Goal: Transaction & Acquisition: Purchase product/service

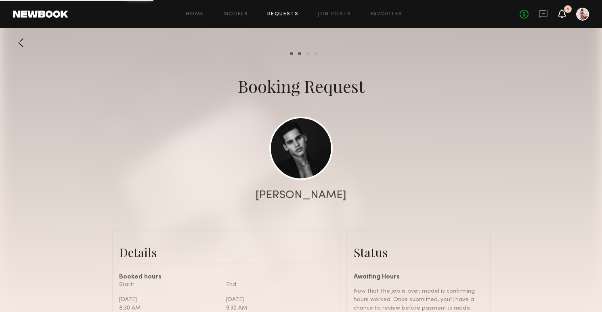
click at [561, 16] on icon at bounding box center [562, 13] width 6 height 6
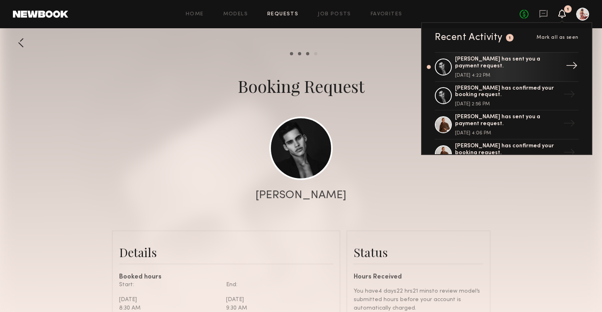
click at [535, 56] on div "[PERSON_NAME] has sent you a payment request." at bounding box center [507, 63] width 105 height 14
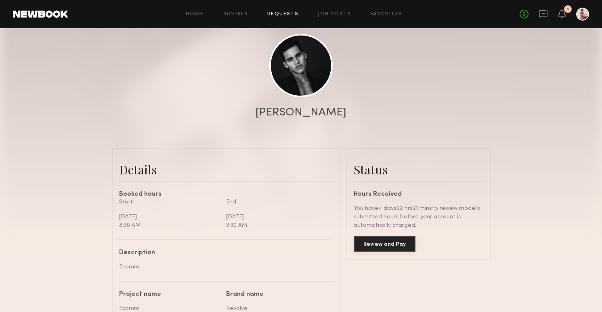
scroll to position [86, 0]
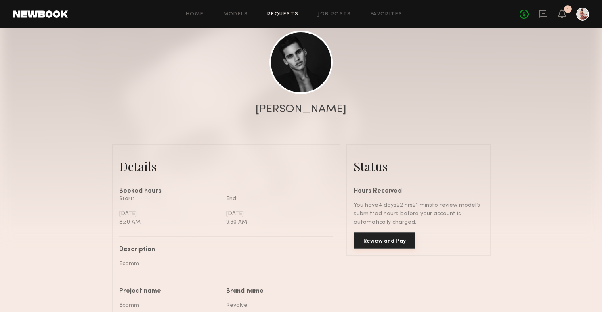
click at [401, 237] on button "Review and Pay" at bounding box center [385, 240] width 62 height 16
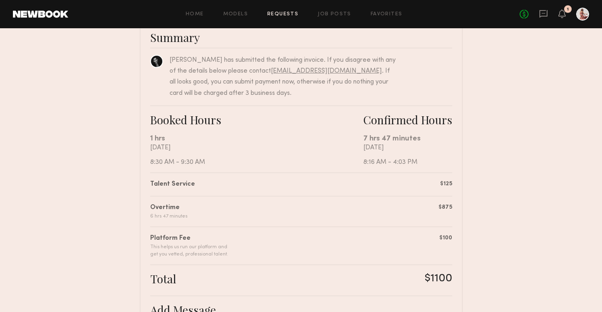
scroll to position [76, 0]
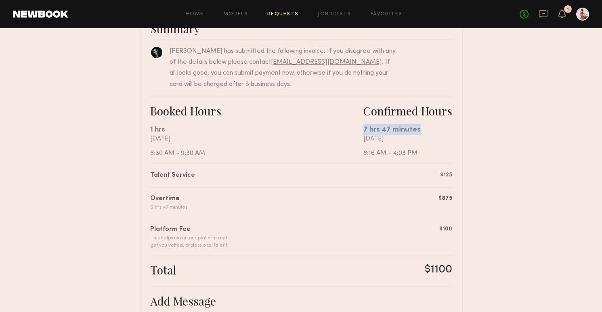
drag, startPoint x: 363, startPoint y: 129, endPoint x: 416, endPoint y: 127, distance: 52.5
click at [416, 128] on div "7 hrs 47 minutes" at bounding box center [407, 129] width 89 height 11
copy div "7 hrs 47 minutes"
drag, startPoint x: 425, startPoint y: 268, endPoint x: 450, endPoint y: 267, distance: 24.2
click at [450, 267] on div "$1100" at bounding box center [438, 270] width 27 height 14
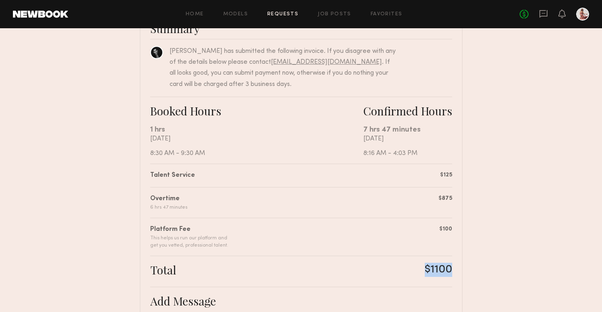
copy div "$1100"
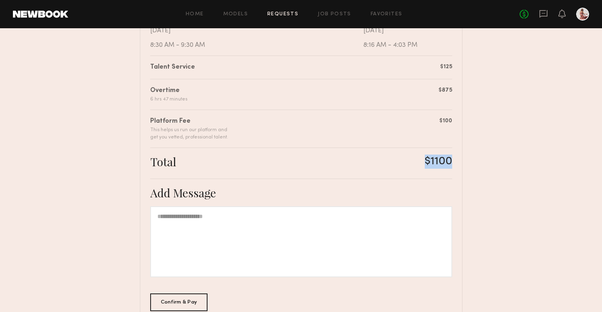
scroll to position [234, 0]
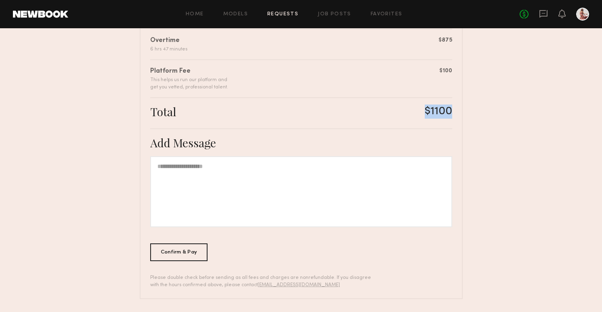
click at [174, 248] on div "Confirm & Pay" at bounding box center [179, 252] width 58 height 18
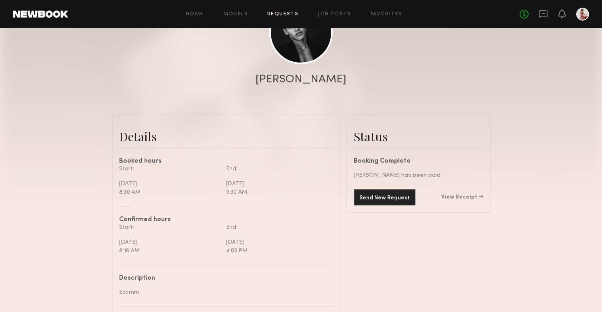
scroll to position [207, 0]
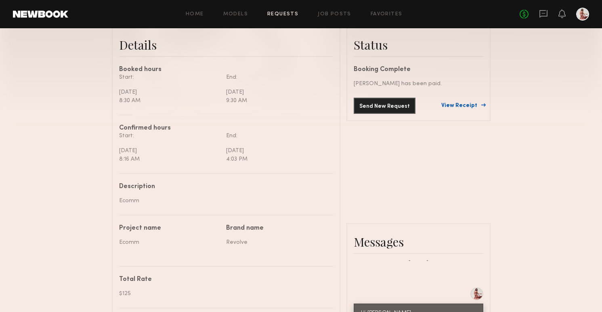
click at [468, 103] on link "View Receipt" at bounding box center [462, 106] width 42 height 6
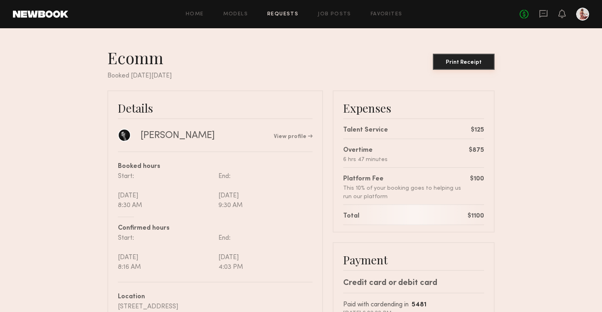
click at [471, 63] on div "Print Receipt" at bounding box center [463, 63] width 55 height 6
